Goal: Find specific page/section: Find specific page/section

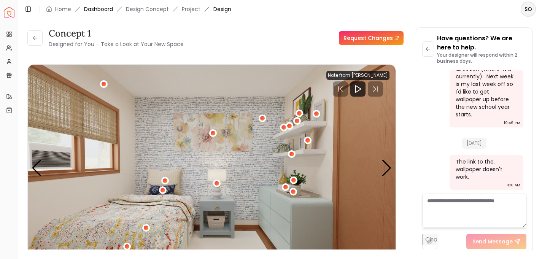
click at [101, 8] on link "Dashboard" at bounding box center [98, 9] width 29 height 8
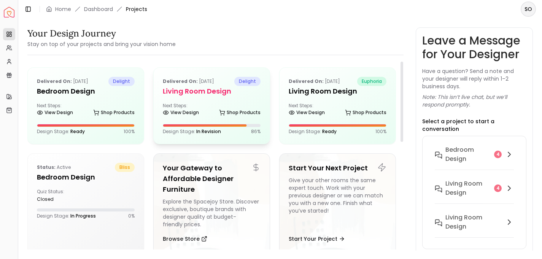
click at [200, 93] on h5 "Living Room design" at bounding box center [212, 91] width 98 height 11
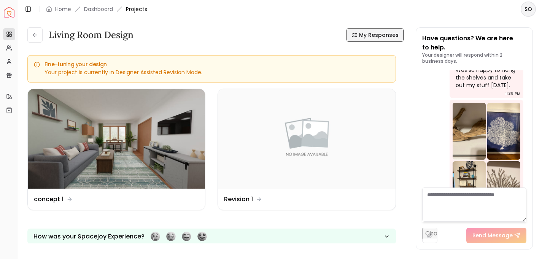
click at [368, 32] on span "My Responses" at bounding box center [379, 35] width 40 height 8
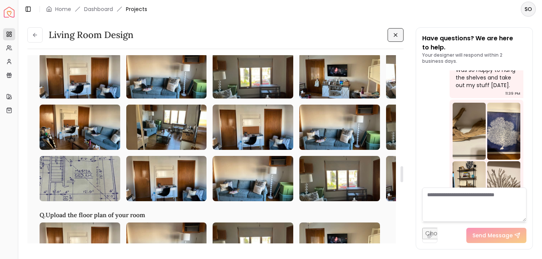
scroll to position [1318, 0]
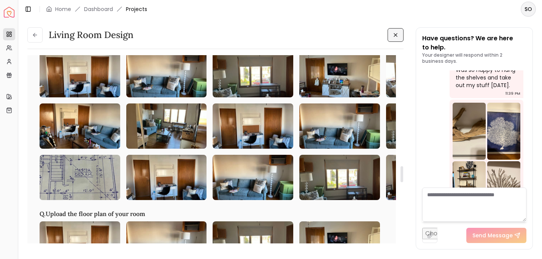
click at [104, 200] on img at bounding box center [80, 177] width 81 height 45
